Goal: Information Seeking & Learning: Check status

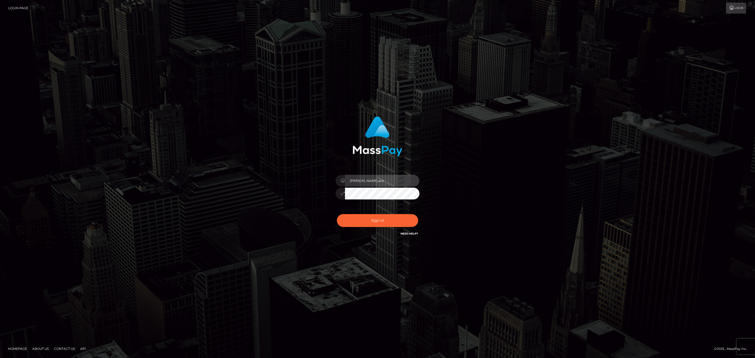
click at [374, 179] on input "sean.ace" at bounding box center [382, 181] width 74 height 12
type input "sean.megabonanza"
click at [389, 222] on button "Sign in" at bounding box center [377, 220] width 81 height 13
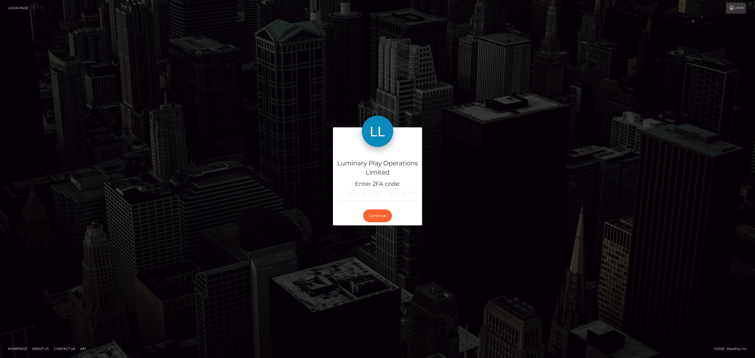
click at [335, 197] on div "Luminary Play Operations Limited Enter 2FA code:" at bounding box center [377, 176] width 89 height 59
paste input "2"
type input "2"
type input "8"
type input "9"
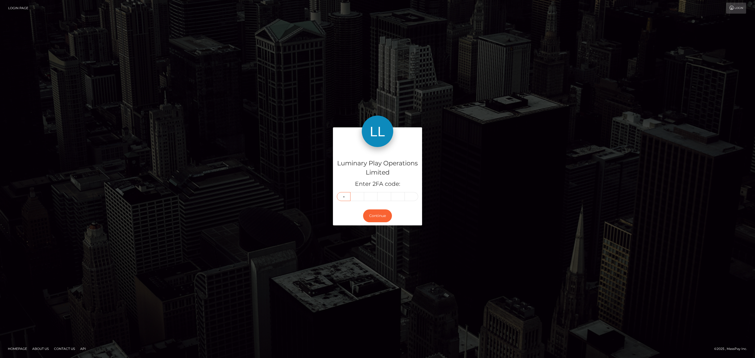
type input "2"
type input "4"
type input "2"
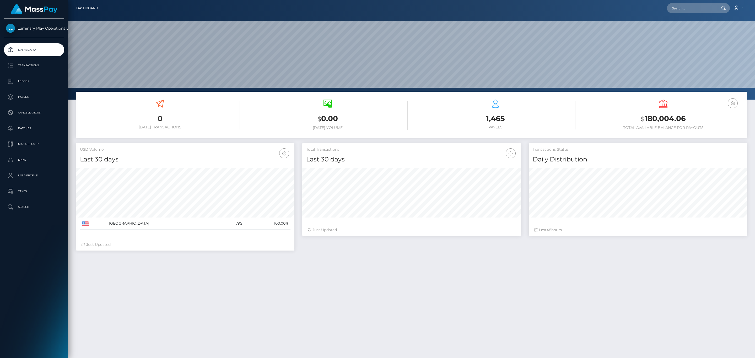
scroll to position [93, 218]
click at [28, 67] on p "Transactions" at bounding box center [34, 66] width 56 height 8
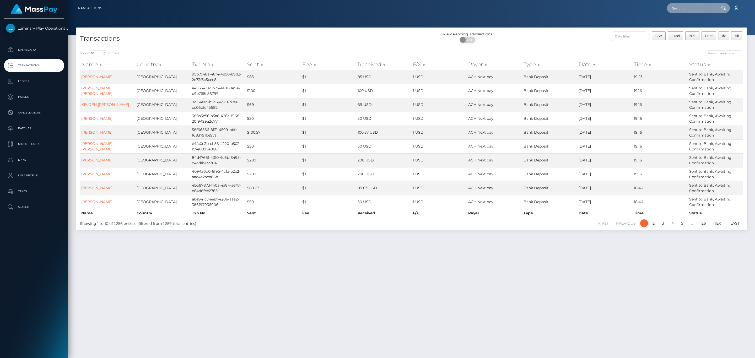
click at [705, 6] on input "text" at bounding box center [691, 8] width 49 height 10
paste input "322089256"
type input "322089256"
click at [688, 30] on link "REGINA LYNN LISTER" at bounding box center [688, 27] width 42 height 10
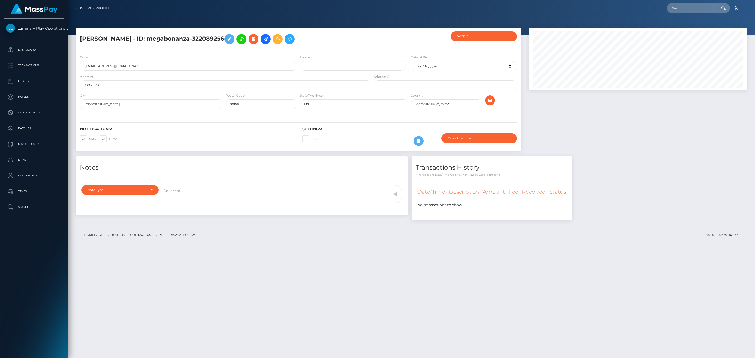
scroll to position [63, 218]
click at [40, 64] on p "Transactions" at bounding box center [34, 66] width 56 height 8
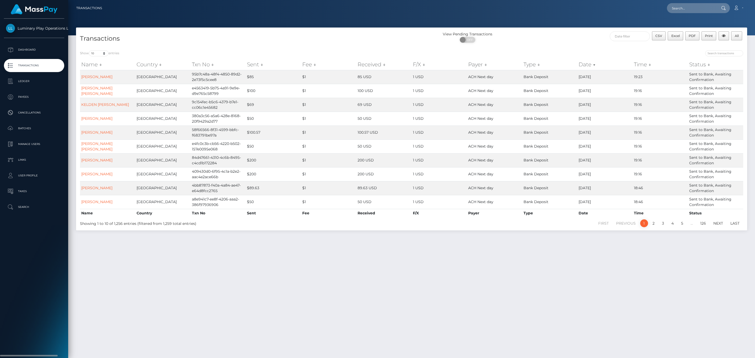
click at [44, 66] on p "Transactions" at bounding box center [34, 66] width 56 height 8
click at [683, 13] on input "text" at bounding box center [691, 8] width 49 height 10
paste input "4b8196ba-2d60-4150-b4a1-be2210e48138"
type input "4b8196ba-2d60-4150-b4a1-be2210e48138"
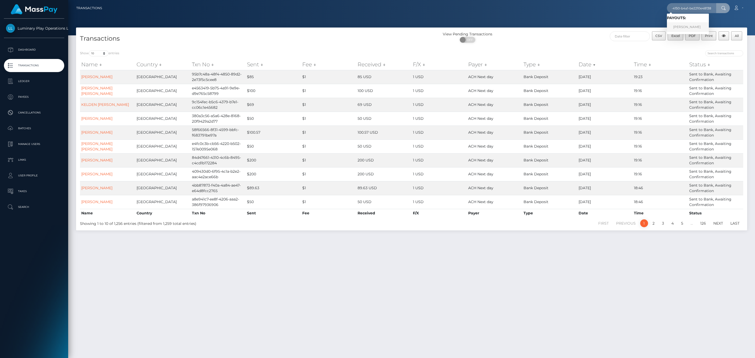
scroll to position [0, 0]
click at [698, 27] on link "REGINA LYNN LISTER" at bounding box center [688, 27] width 42 height 10
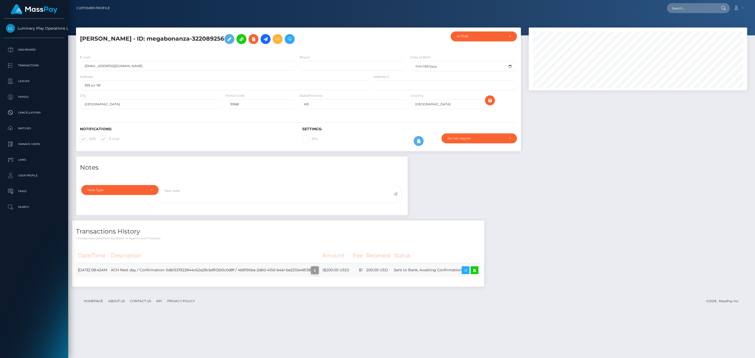
scroll to position [63, 218]
click at [36, 64] on p "Transactions" at bounding box center [34, 66] width 56 height 8
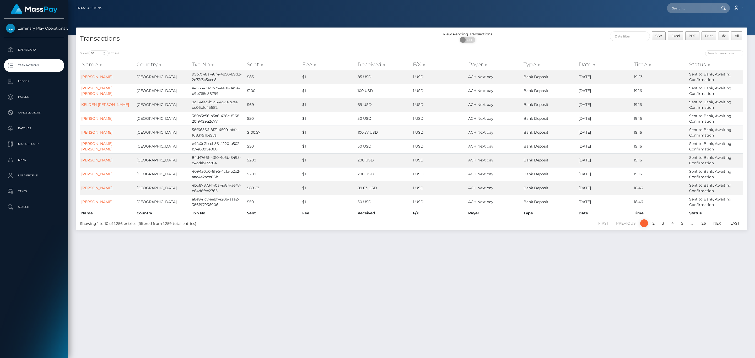
click at [436, 129] on td "1 USD" at bounding box center [439, 133] width 55 height 14
click at [469, 41] on span "OFF" at bounding box center [469, 40] width 13 height 6
checkbox input "true"
click at [559, 44] on div "View Pending Transactions ON OFF" at bounding box center [496, 38] width 168 height 14
click at [38, 65] on p "Transactions" at bounding box center [34, 66] width 56 height 8
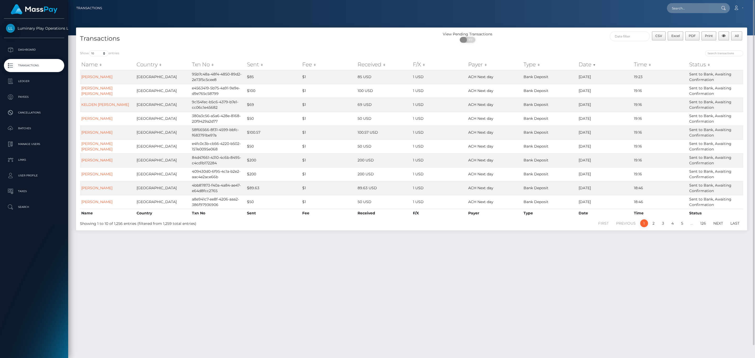
click at [472, 39] on span "OFF" at bounding box center [469, 40] width 13 height 6
click at [468, 39] on span at bounding box center [471, 40] width 7 height 6
click at [470, 39] on span "OFF" at bounding box center [469, 40] width 13 height 6
checkbox input "true"
click at [50, 106] on ul "Dashboard Transactions Ledger Payees Cancellations Batches Links" at bounding box center [34, 128] width 68 height 170
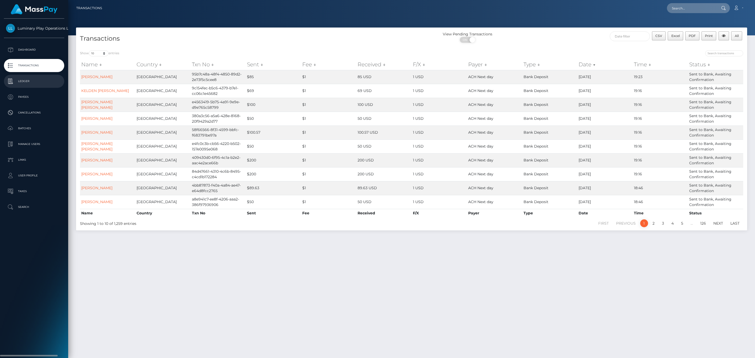
click at [35, 85] on link "Ledger" at bounding box center [34, 81] width 60 height 13
click at [468, 40] on span "OFF" at bounding box center [469, 40] width 13 height 6
checkbox input "true"
click at [598, 37] on div "CSV Excel PDF Print All" at bounding box center [664, 38] width 168 height 14
click at [603, 37] on div "CSV Excel PDF Print All" at bounding box center [664, 38] width 168 height 14
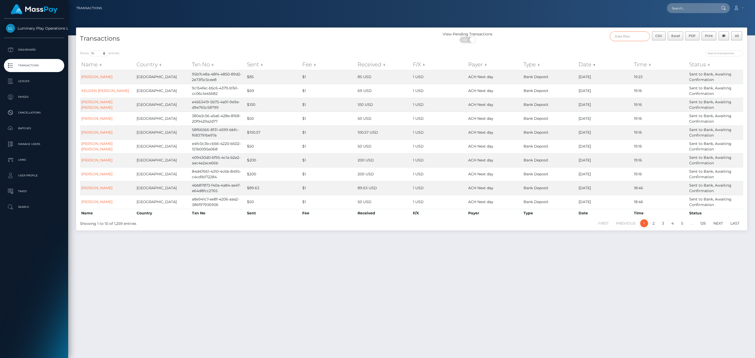
click at [618, 36] on input "text" at bounding box center [630, 36] width 40 height 10
click at [719, 46] on div "Sep 2025 Su Mo Tu We Th Fr Sa 31 1 2 3 4 5 6 7 8 9 10 11 12 13 14 15 16 17 18 1…" at bounding box center [704, 74] width 59 height 57
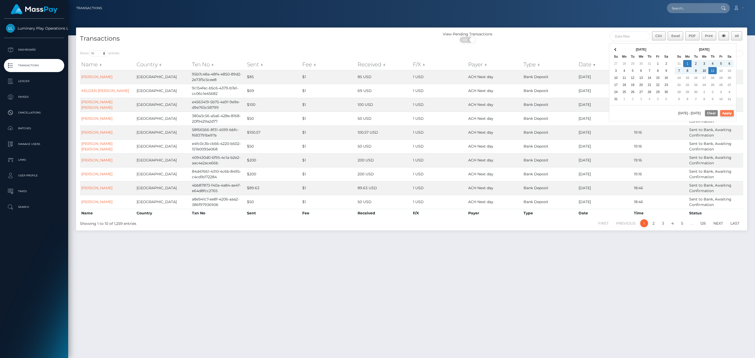
click at [726, 115] on button "Apply" at bounding box center [727, 113] width 14 height 6
type input "09/01/2025 - 09/11/2025"
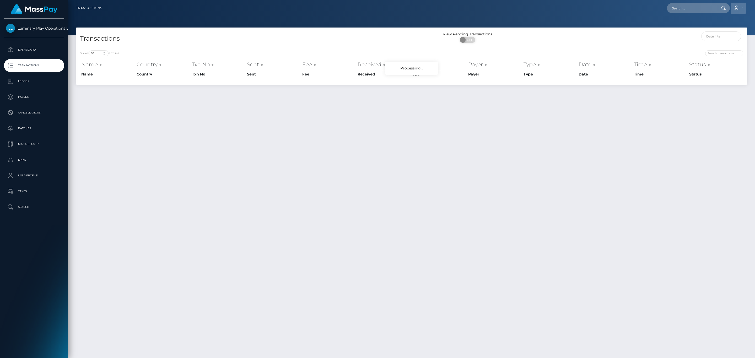
click at [738, 7] on icon at bounding box center [737, 8] width 6 height 4
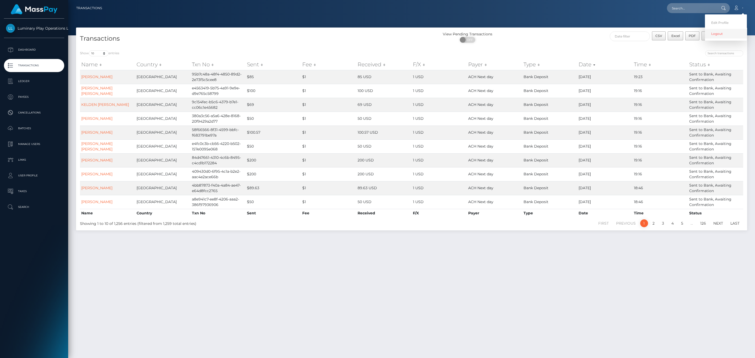
click at [717, 35] on link "Logout" at bounding box center [726, 34] width 42 height 10
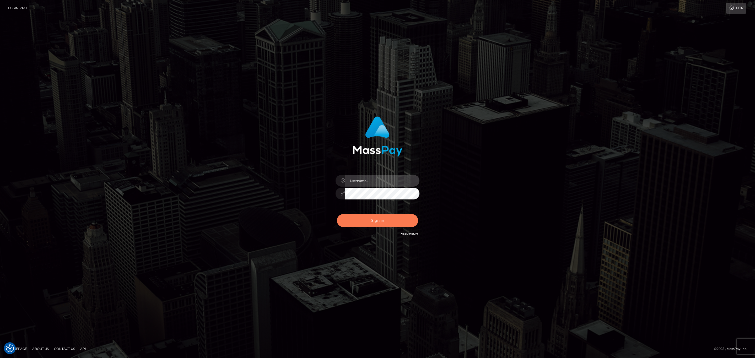
type input "sean.megabonanza"
click at [376, 225] on button "Sign in" at bounding box center [377, 220] width 81 height 13
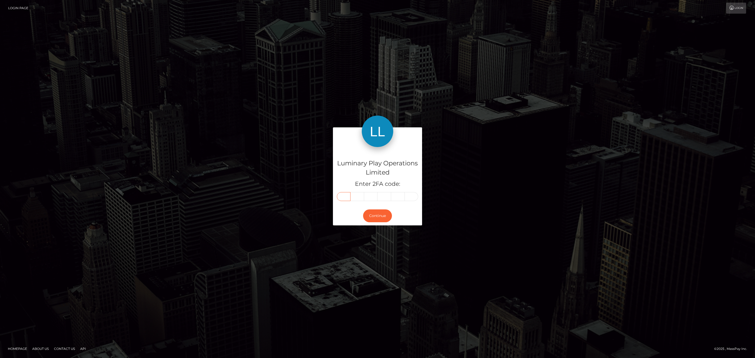
click at [343, 199] on input "text" at bounding box center [344, 196] width 14 height 9
paste input "0"
type input "0"
type input "9"
type input "5"
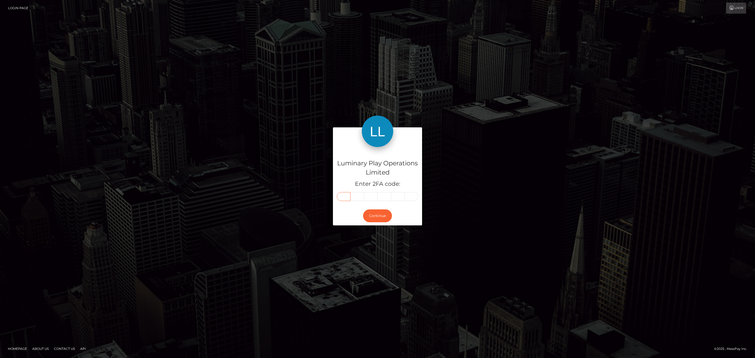
type input "0"
type input "2"
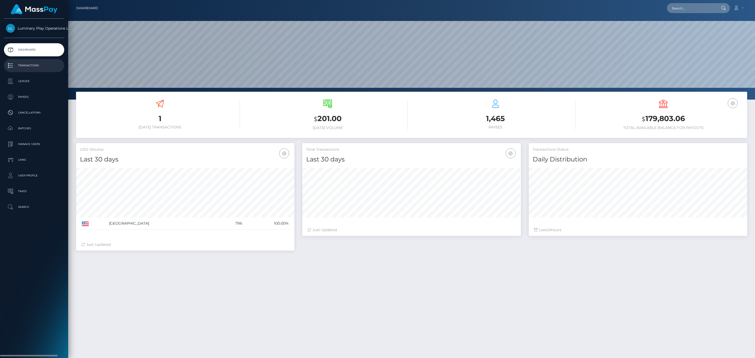
scroll to position [93, 218]
click at [40, 66] on p "Transactions" at bounding box center [34, 66] width 56 height 8
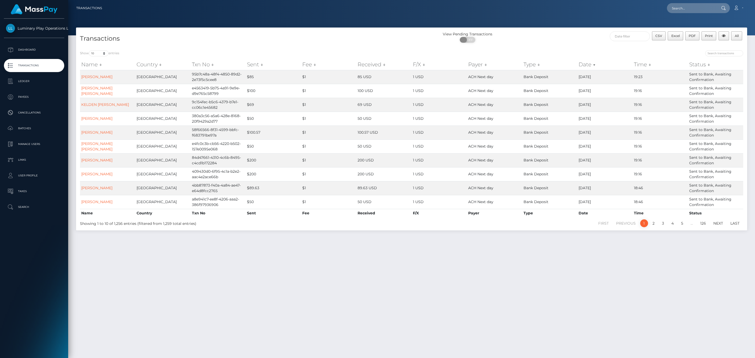
click at [472, 41] on span "OFF" at bounding box center [469, 40] width 13 height 6
checkbox input "true"
click at [104, 56] on select "10 25 50 100 250 500 1,000 3,500" at bounding box center [99, 53] width 20 height 6
select select "1000"
click at [89, 50] on select "10 25 50 100 250 500 1,000 3,500" at bounding box center [99, 53] width 20 height 6
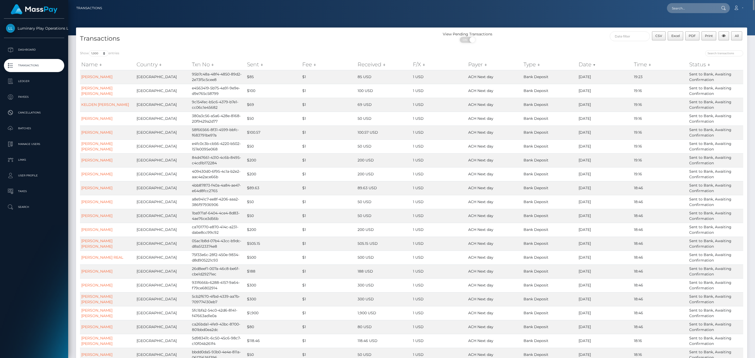
click at [588, 65] on th "Date" at bounding box center [605, 64] width 55 height 10
click at [37, 109] on p "Cancellations" at bounding box center [34, 113] width 56 height 8
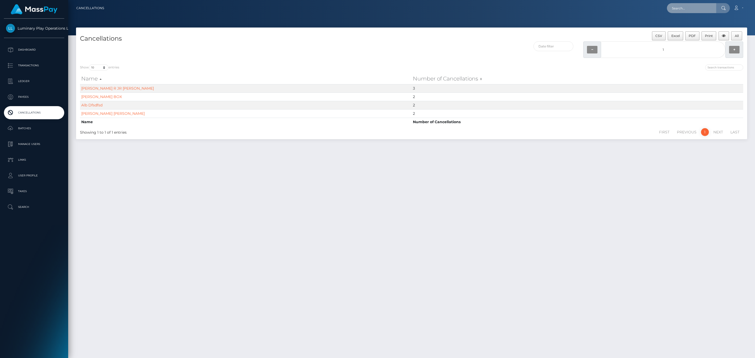
click at [690, 9] on input "text" at bounding box center [691, 8] width 49 height 10
paste input "75662520"
type input "75662520"
click at [692, 25] on link "[PERSON_NAME]" at bounding box center [688, 27] width 42 height 10
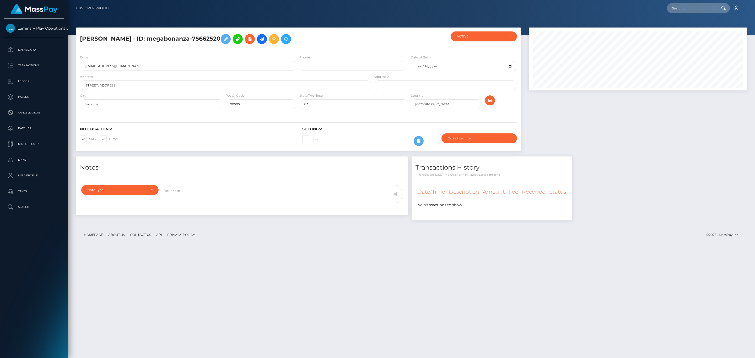
scroll to position [63, 218]
click at [579, 126] on div at bounding box center [638, 92] width 226 height 129
click at [354, 164] on h4 "Notes" at bounding box center [242, 167] width 324 height 9
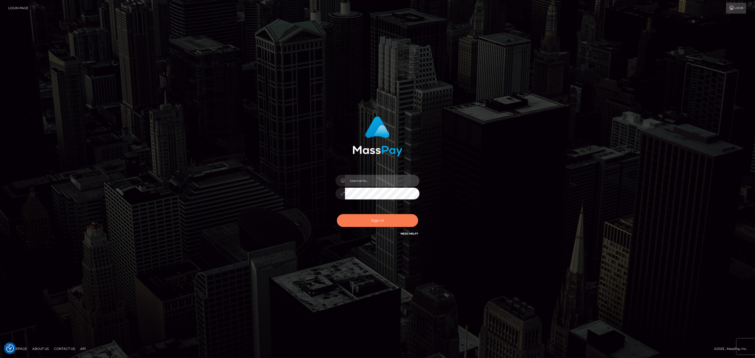
type input "sean.megabonanza"
click at [380, 223] on button "Sign in" at bounding box center [377, 220] width 81 height 13
type input "[PERSON_NAME].megabonanza"
click at [380, 220] on button "Sign in" at bounding box center [377, 220] width 81 height 13
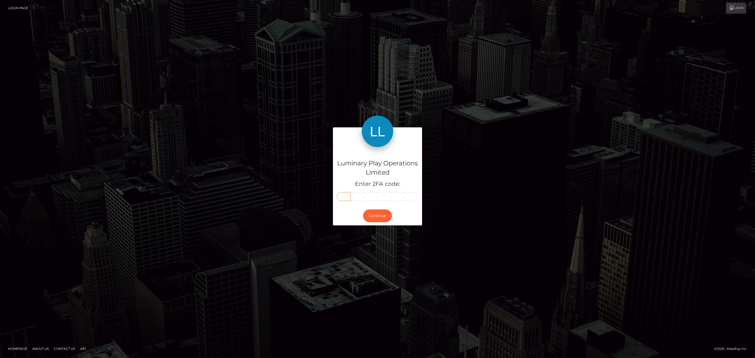
click at [349, 200] on input "text" at bounding box center [344, 196] width 14 height 9
paste input "0"
type input "0"
type input "4"
type input "2"
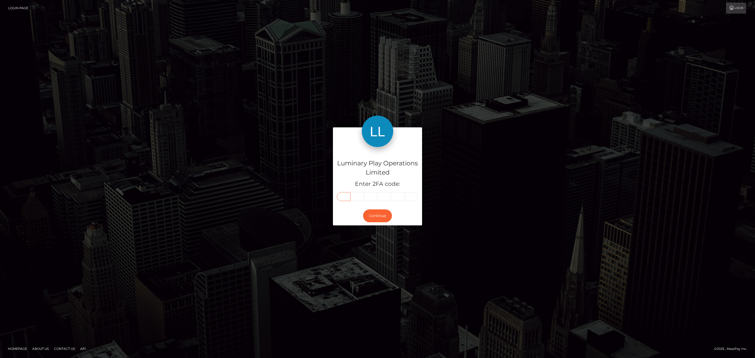
type input "3"
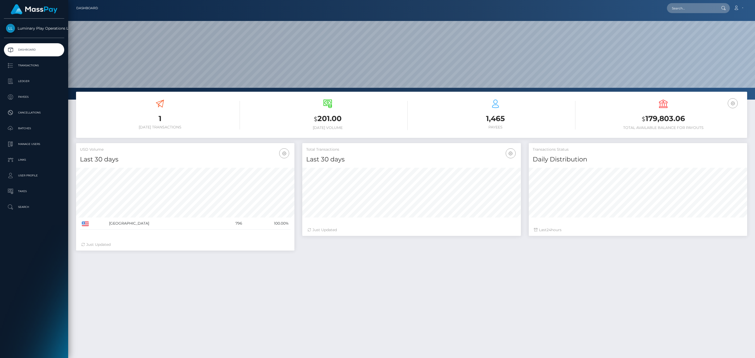
scroll to position [93, 218]
click at [22, 64] on p "Transactions" at bounding box center [34, 66] width 56 height 8
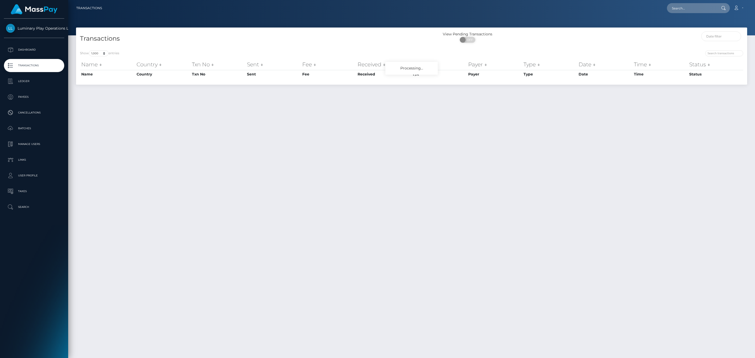
select select "1000"
click at [472, 41] on span "OFF" at bounding box center [469, 40] width 13 height 6
checkbox input "true"
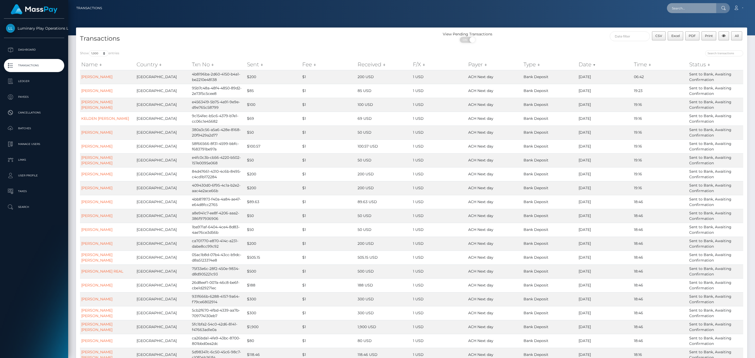
click at [699, 4] on input "text" at bounding box center [691, 8] width 49 height 10
click at [550, 36] on div "View Pending Transactions ON OFF" at bounding box center [496, 38] width 168 height 14
click at [318, 114] on td "$1" at bounding box center [328, 119] width 55 height 14
click at [704, 9] on input "text" at bounding box center [691, 8] width 49 height 10
paste input "32429df0-1bcb-48fe-b964-813ef88e9d5e"
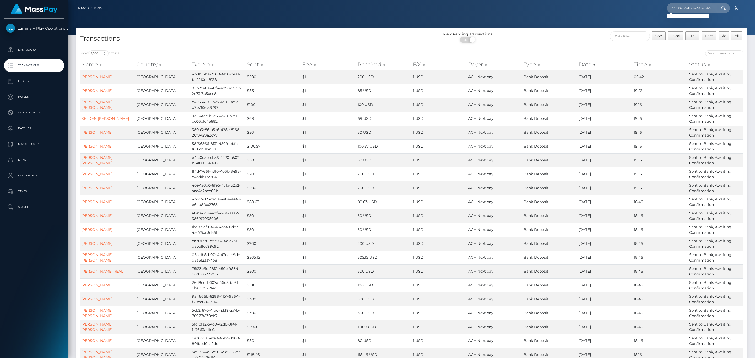
click at [703, 3] on div "32429df0-1bcb-48fe-b964-813ef88e9d5e Loading... Loading... Account Edit Profile…" at bounding box center [426, 8] width 641 height 11
click at [703, 5] on input "32429df0-1bcb-48fe-b964-813ef88e9d5e" at bounding box center [691, 8] width 49 height 10
paste input "01224591"
type input "301224591"
drag, startPoint x: 692, startPoint y: 27, endPoint x: 690, endPoint y: 24, distance: 3.7
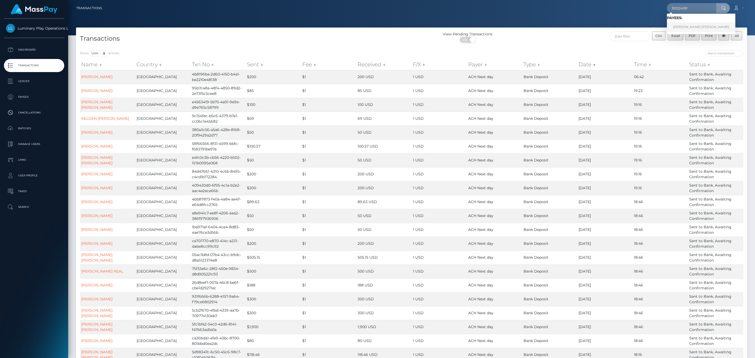
click at [692, 27] on link "RAYMOND DANIEL RODRIGUEZ" at bounding box center [701, 27] width 68 height 10
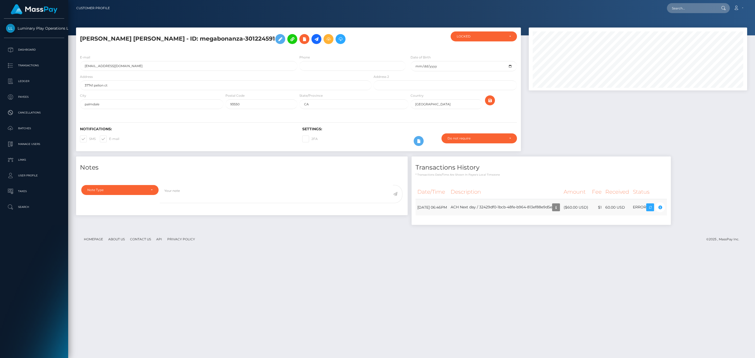
scroll to position [63, 218]
click at [513, 208] on td "ACH Next day / 32429df0-1bcb-48fe-b964-813ef88e9d5e" at bounding box center [505, 207] width 113 height 17
click at [562, 208] on td "ACH Next day / 32429df0-1bcb-48fe-b964-813ef88e9d5e" at bounding box center [505, 207] width 113 height 17
copy td "32429df0-1bcb-48fe-b964-813ef88e9d5e"
